Goal: Task Accomplishment & Management: Use online tool/utility

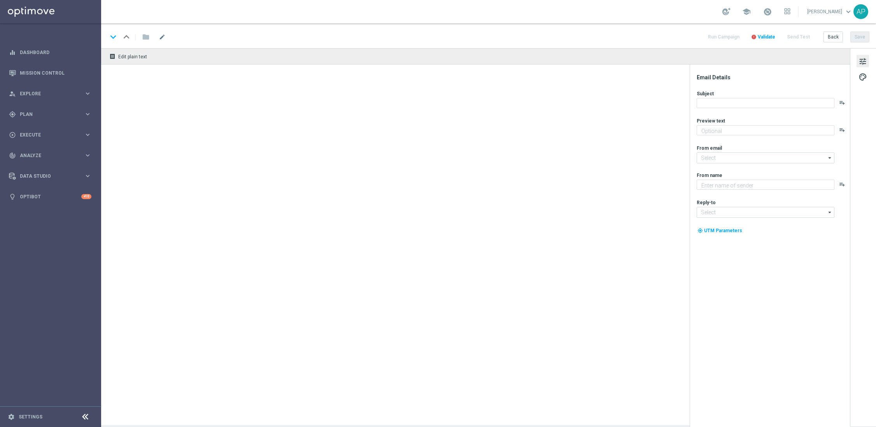
type textarea "Enter now for your chance to drive away in style!"
type textarea "KenoGO"
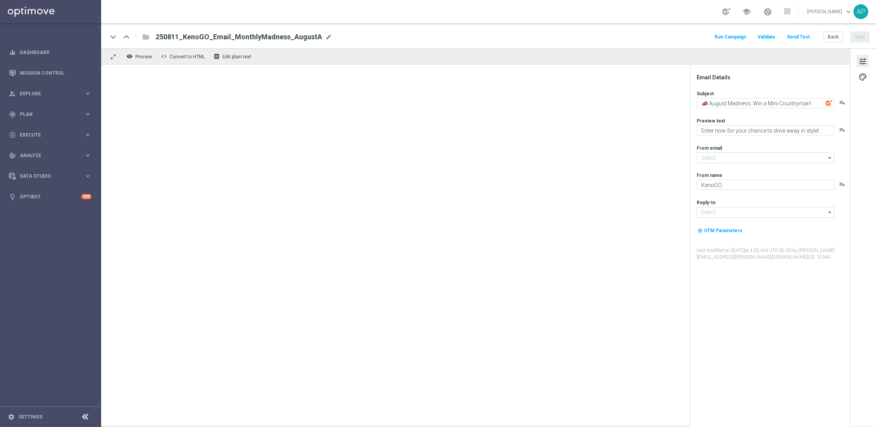
type input "[EMAIL_ADDRESS][DOMAIN_NAME]"
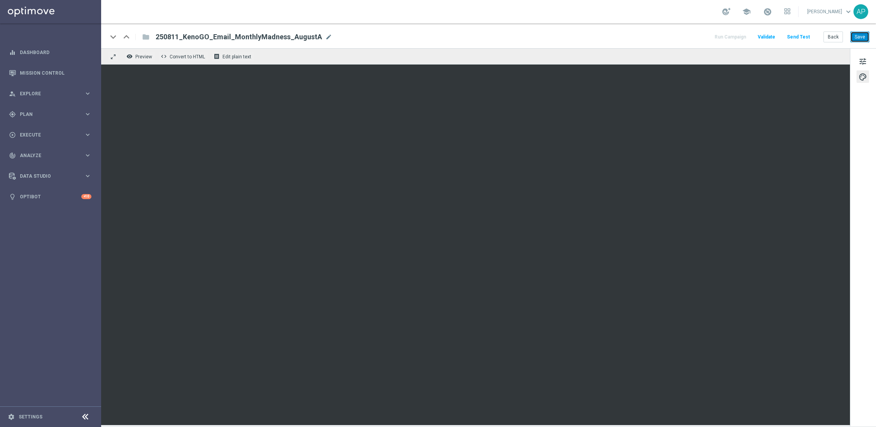
click at [855, 39] on button "Save" at bounding box center [860, 37] width 19 height 11
click at [864, 60] on span "tune" at bounding box center [863, 61] width 9 height 10
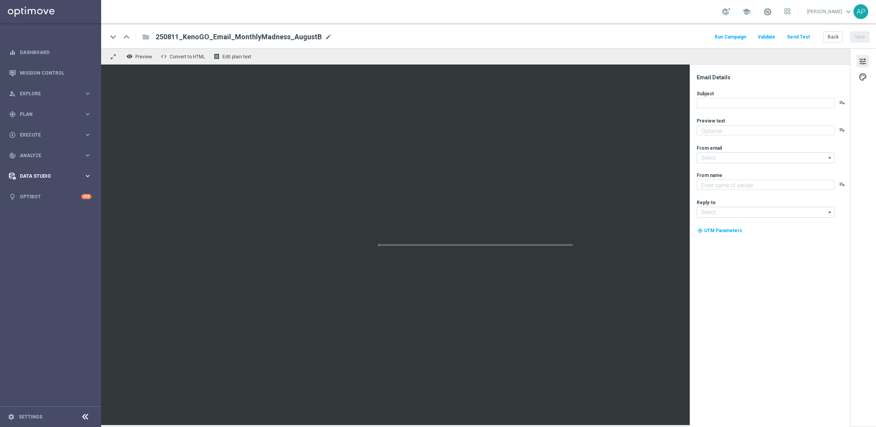
type textarea "Enter now for your chance to drive away in style!"
type input "[EMAIL_ADDRESS][DOMAIN_NAME]"
type textarea "KenoGO"
type input "[EMAIL_ADDRESS][DOMAIN_NAME]"
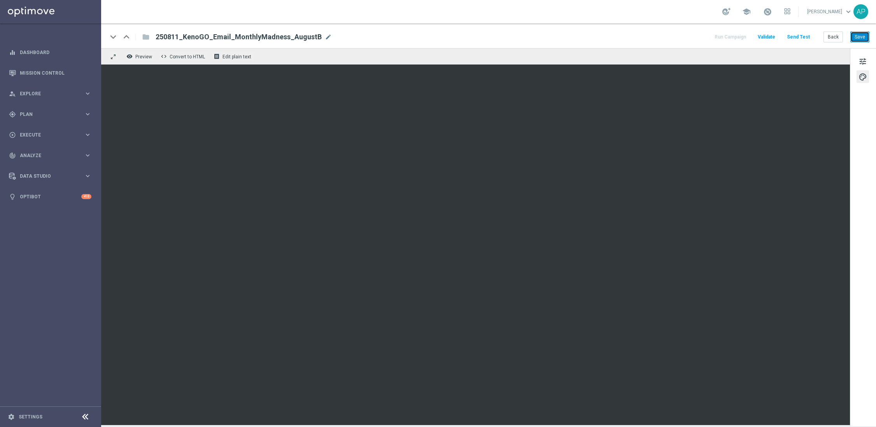
click at [860, 40] on button "Save" at bounding box center [860, 37] width 19 height 11
click at [860, 60] on span "tune" at bounding box center [863, 61] width 9 height 10
